Goal: Task Accomplishment & Management: Manage account settings

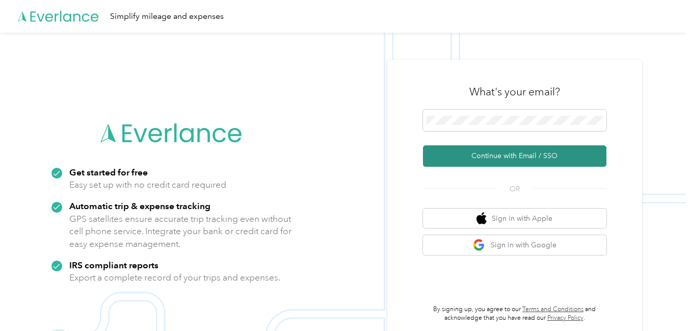
click at [514, 160] on button "Continue with Email / SSO" at bounding box center [515, 155] width 184 height 21
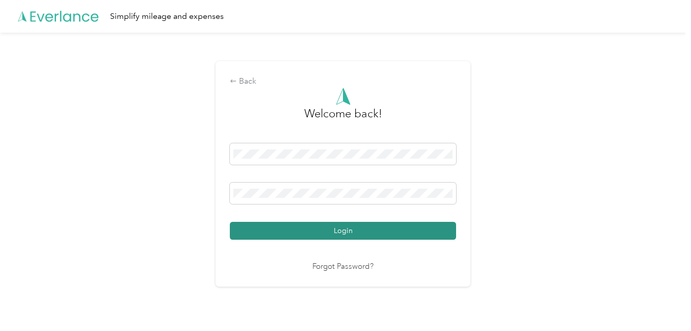
click at [349, 232] on button "Login" at bounding box center [343, 231] width 226 height 18
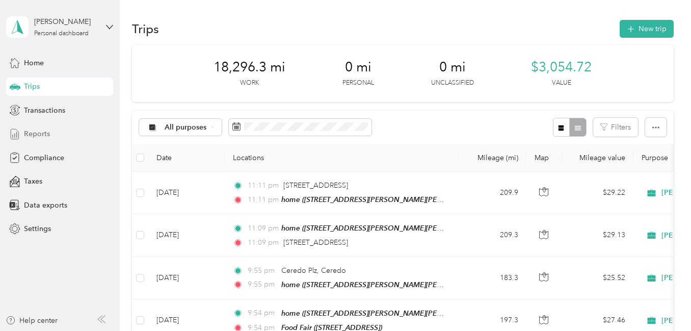
click at [45, 133] on span "Reports" at bounding box center [37, 133] width 26 height 11
